Goal: Find specific page/section

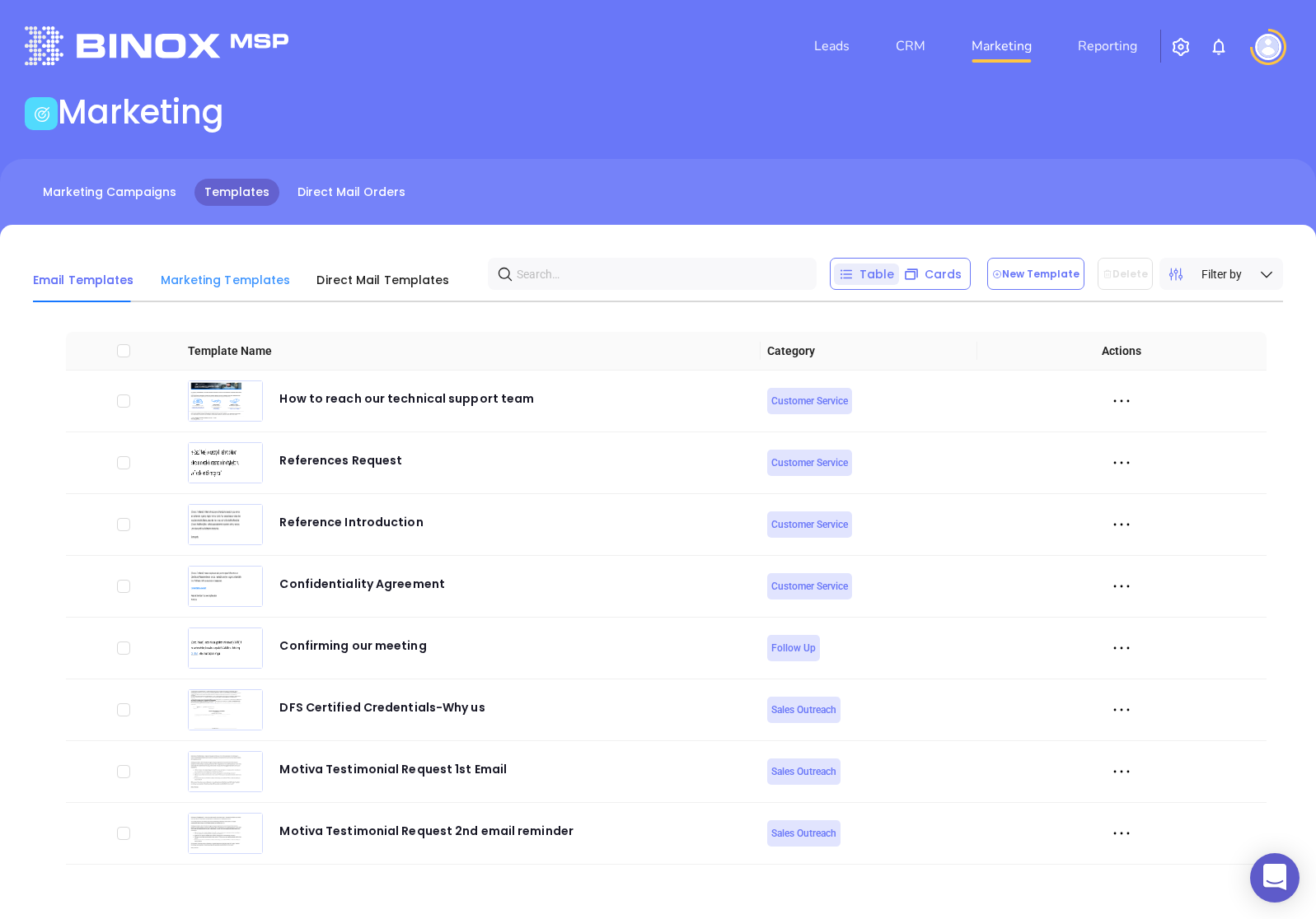
click at [259, 290] on div "Marketing Templates" at bounding box center [226, 280] width 130 height 45
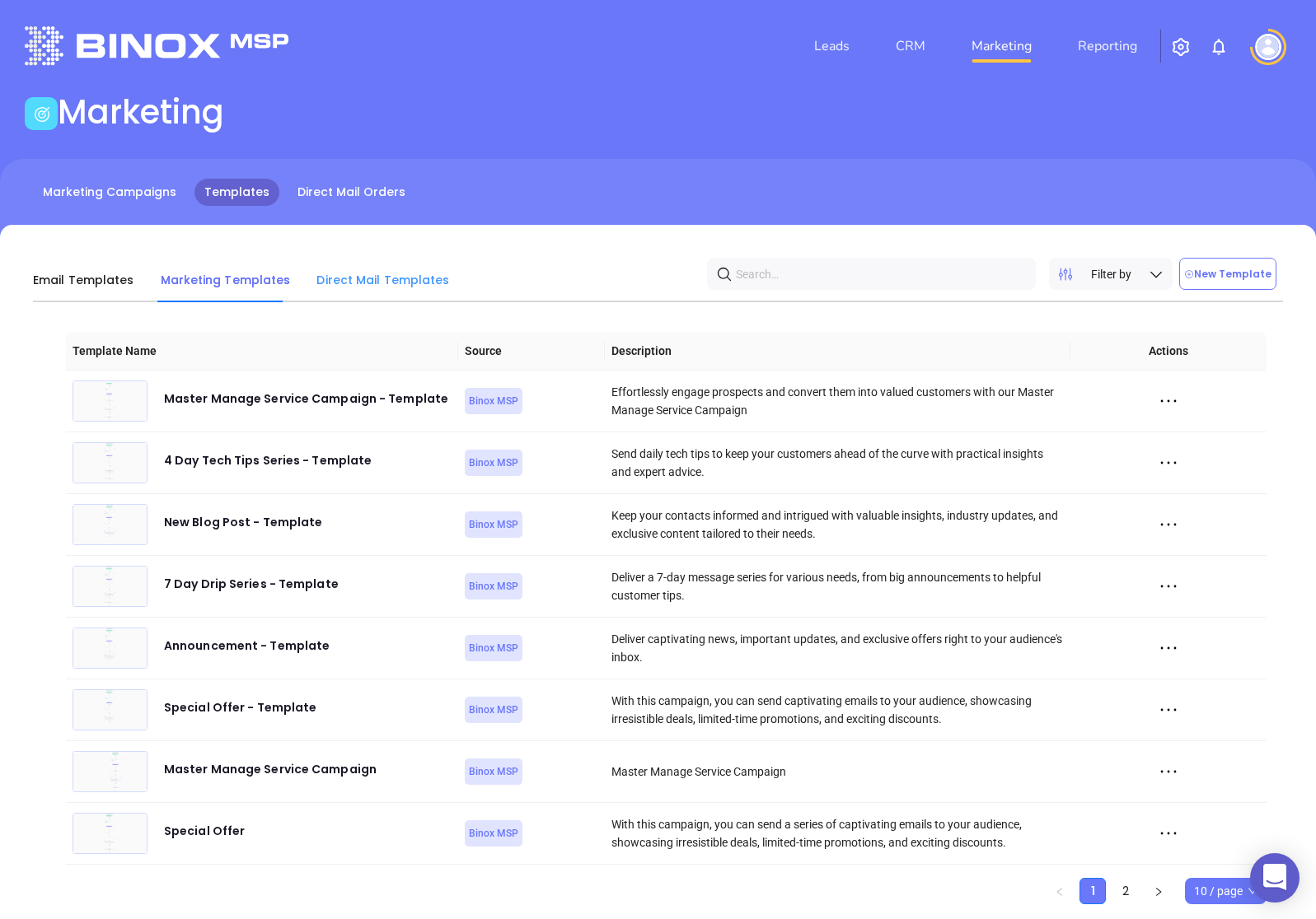
click at [339, 290] on div "Direct Mail Templates" at bounding box center [383, 280] width 133 height 45
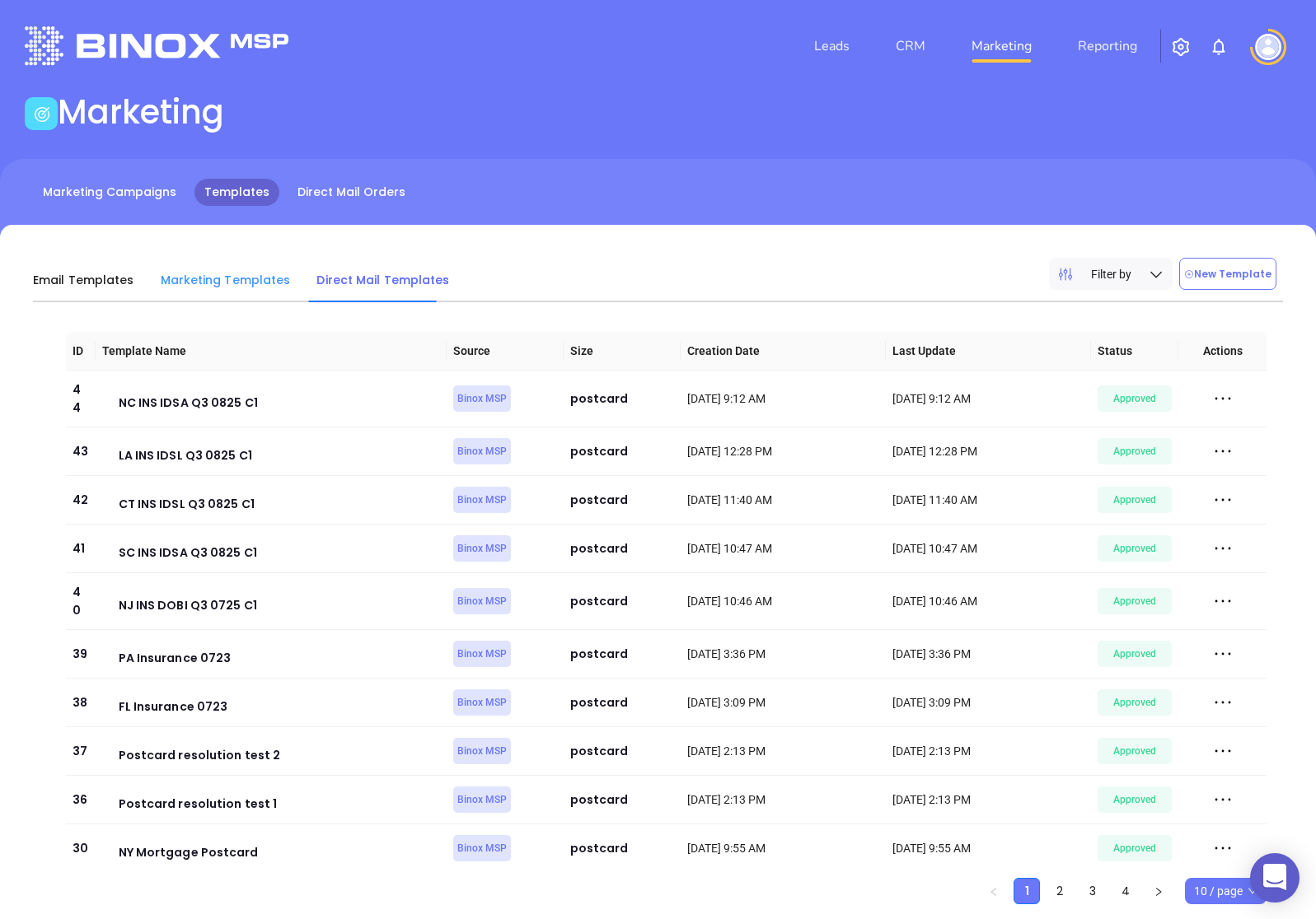
click at [227, 290] on div "Marketing Templates" at bounding box center [226, 280] width 130 height 45
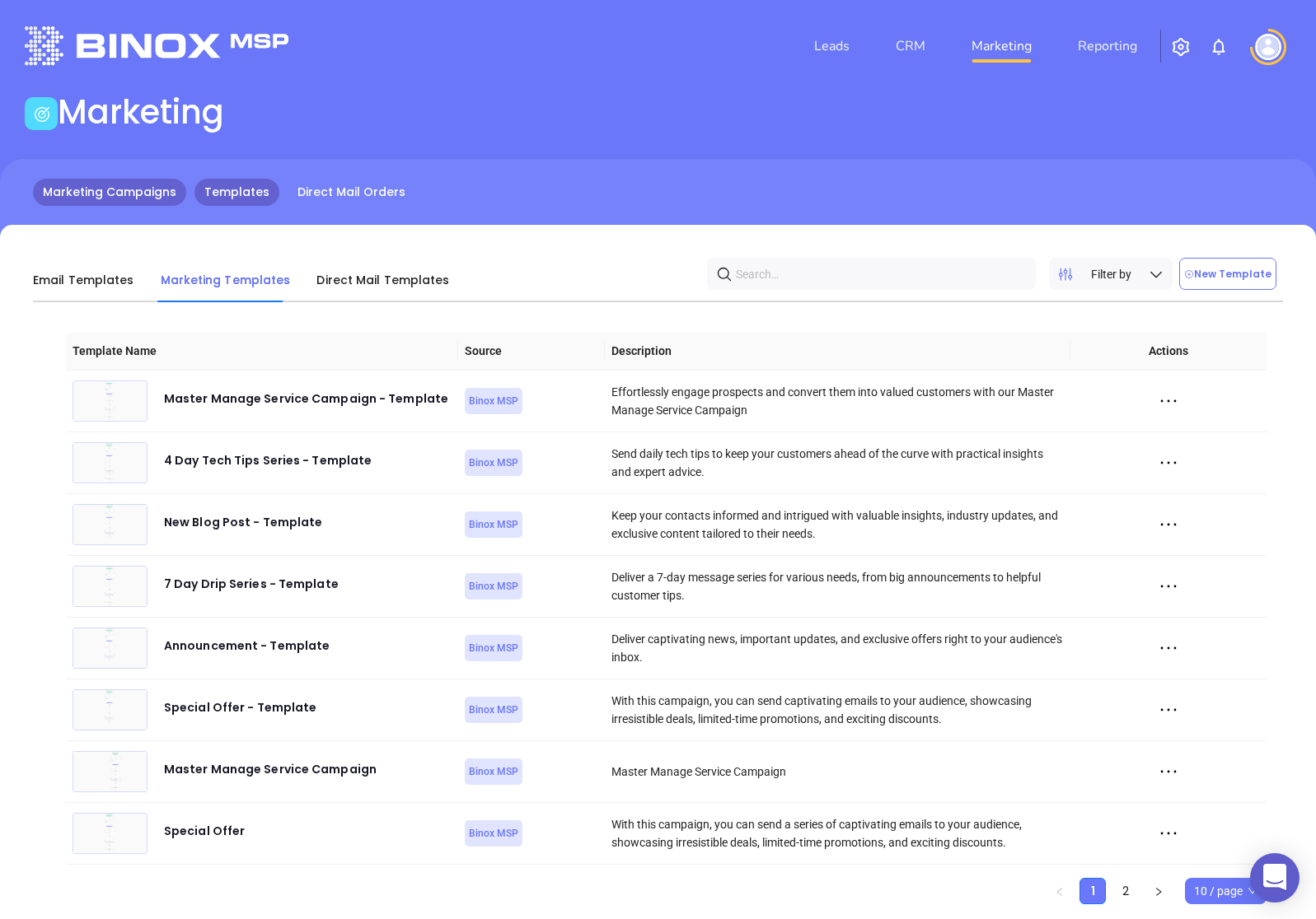
click at [145, 193] on link "Marketing Campaigns" at bounding box center [109, 192] width 153 height 27
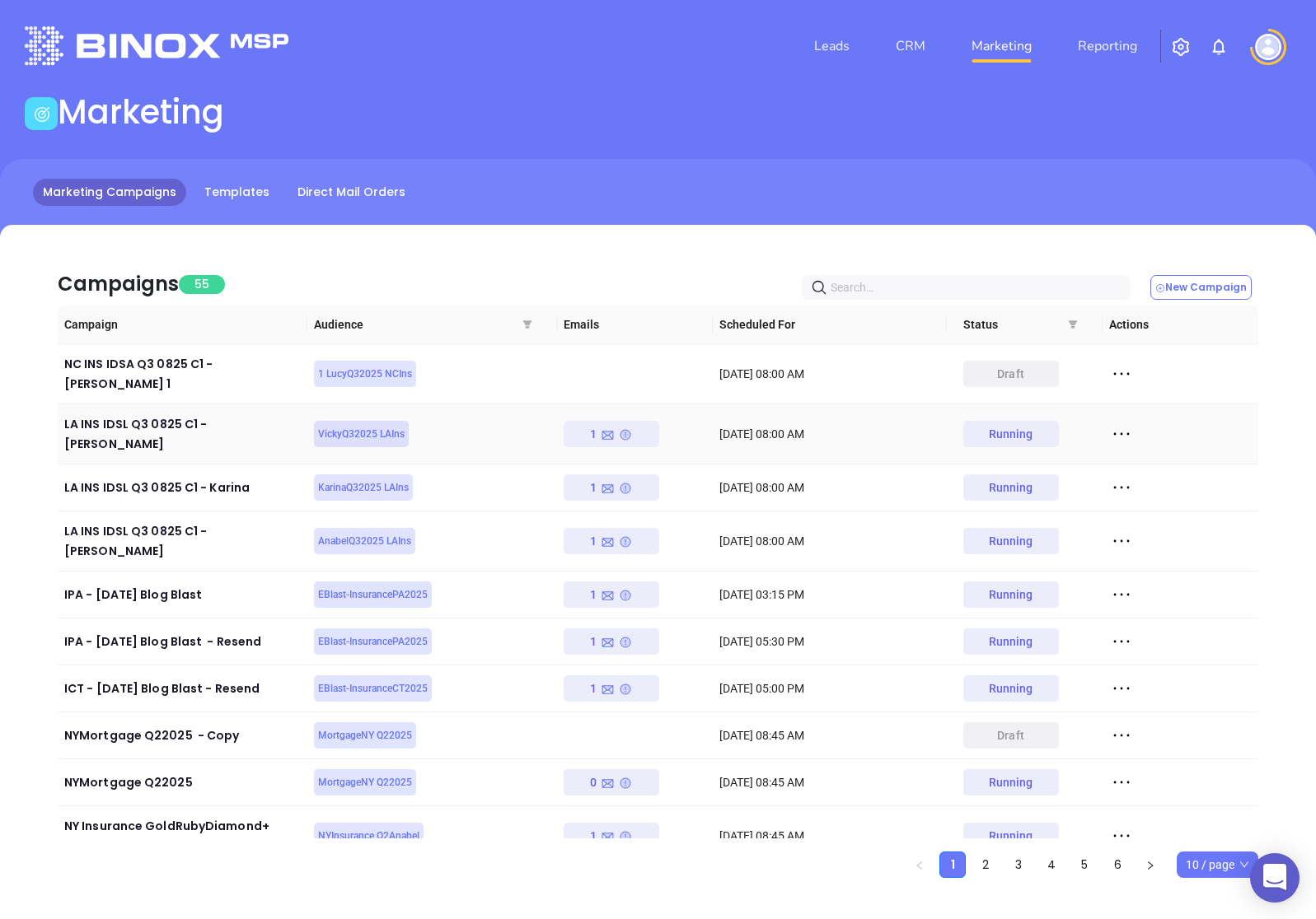
click at [1126, 421] on icon at bounding box center [1121, 433] width 25 height 25
click at [1154, 469] on div "View" at bounding box center [1197, 474] width 149 height 18
